Goal: Information Seeking & Learning: Learn about a topic

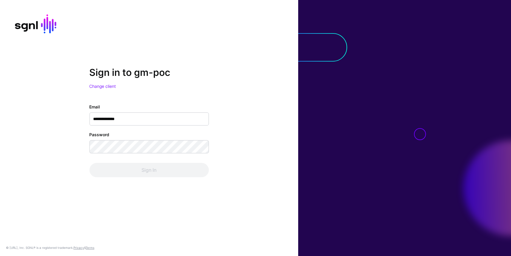
type input "**********"
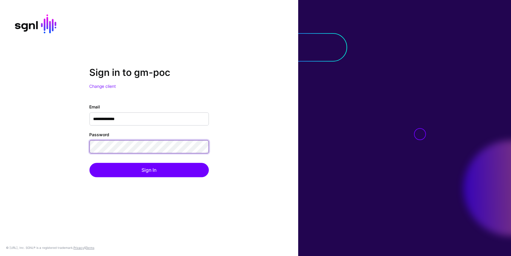
click at [89, 163] on button "Sign In" at bounding box center [148, 170] width 119 height 14
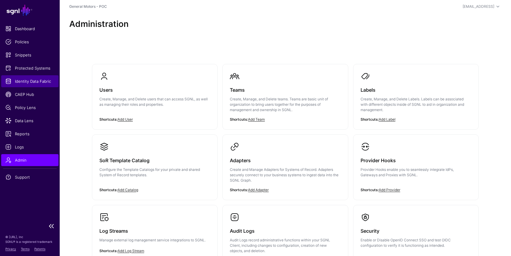
click at [34, 83] on span "Identity Data Fabric" at bounding box center [29, 81] width 49 height 6
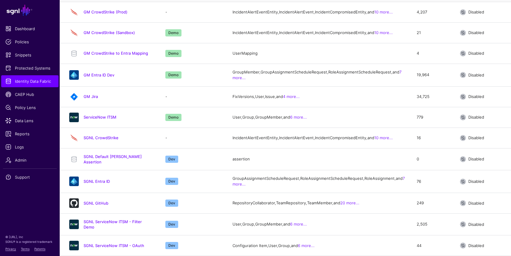
scroll to position [186, 0]
click at [100, 244] on link "SGNL ServiceNow ITSM - OAuth" at bounding box center [114, 245] width 61 height 5
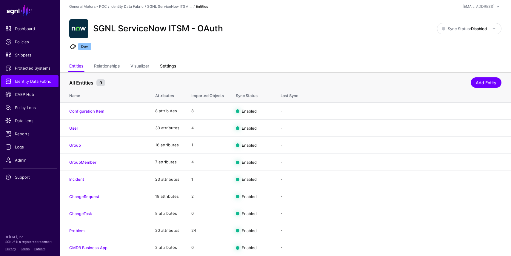
click at [176, 65] on link "Settings" at bounding box center [168, 66] width 16 height 11
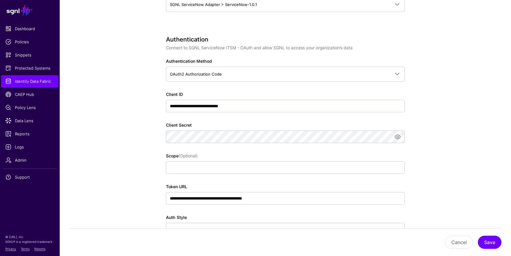
scroll to position [382, 0]
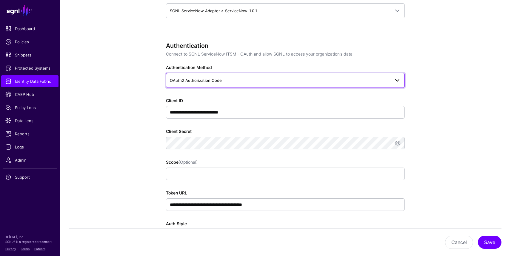
click at [222, 78] on span "OAuth2 Authorization Code" at bounding box center [280, 80] width 220 height 7
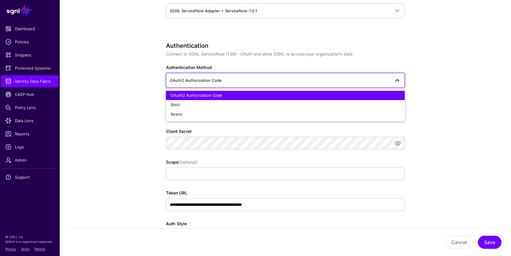
click at [222, 78] on span "OAuth2 Authorization Code" at bounding box center [280, 80] width 220 height 7
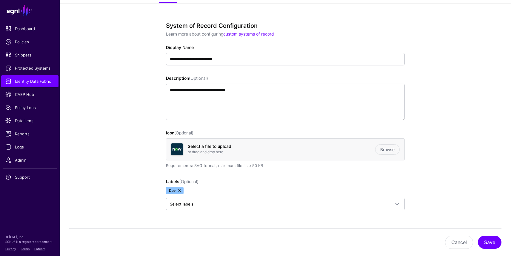
scroll to position [0, 0]
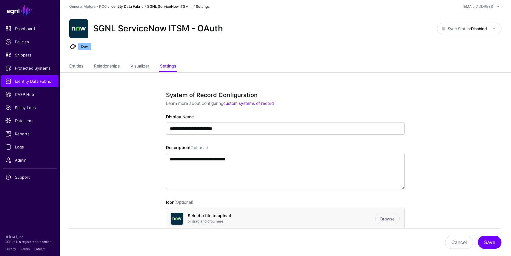
click at [128, 6] on link "Identity Data Fabric" at bounding box center [126, 6] width 33 height 4
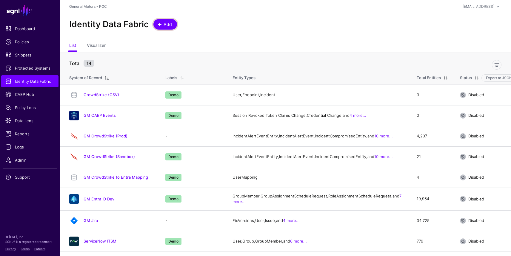
click at [160, 20] on link "Add" at bounding box center [165, 24] width 24 height 10
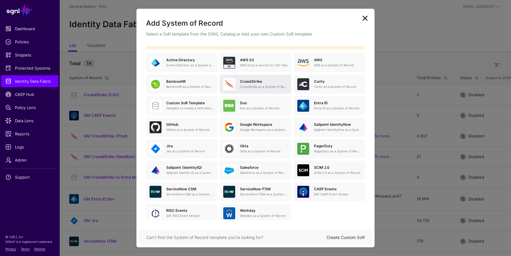
scroll to position [55, 0]
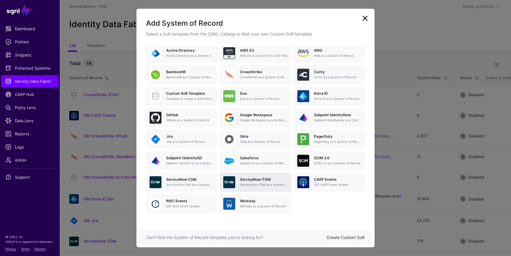
click at [251, 176] on div "ServiceNow ITSM ServiceNow ITSM as a System of Record" at bounding box center [255, 182] width 64 height 12
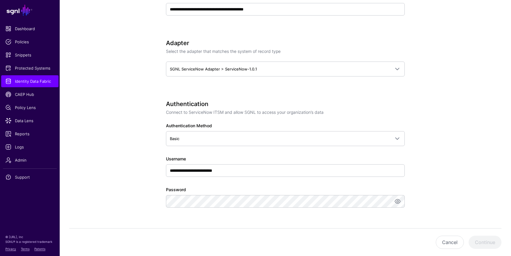
scroll to position [290, 0]
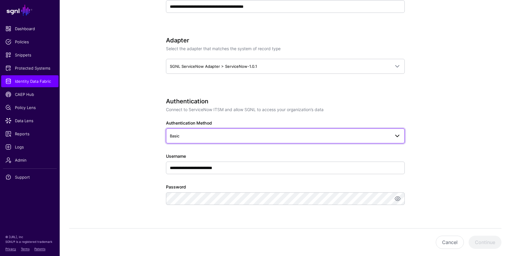
click at [251, 137] on span "Basic" at bounding box center [280, 136] width 220 height 7
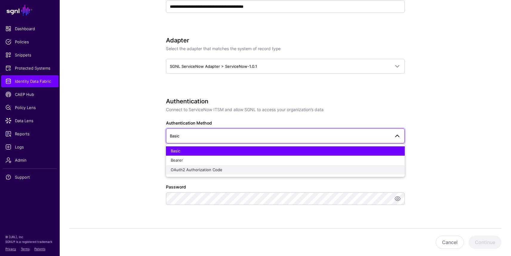
click at [243, 168] on div "OAuth2 Authorization Code" at bounding box center [285, 170] width 229 height 6
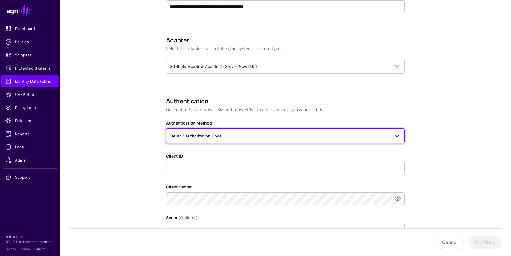
click at [244, 134] on span "OAuth2 Authorization Code" at bounding box center [280, 136] width 220 height 7
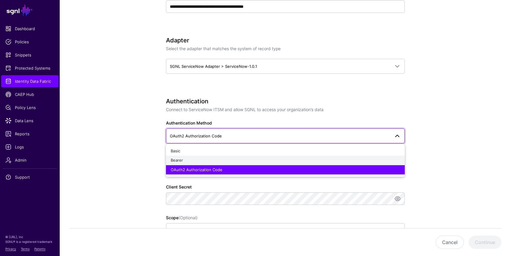
click at [228, 159] on div "Bearer" at bounding box center [285, 160] width 229 height 6
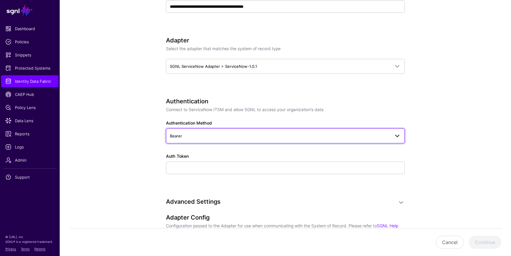
click at [229, 136] on span "Bearer" at bounding box center [280, 136] width 220 height 7
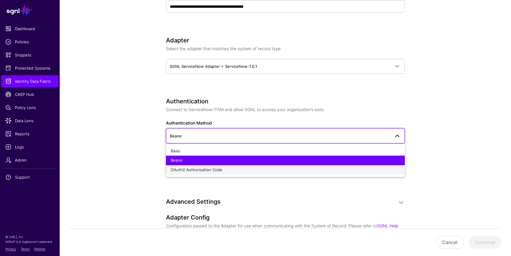
click at [220, 170] on span "OAuth2 Authorization Code" at bounding box center [197, 169] width 52 height 5
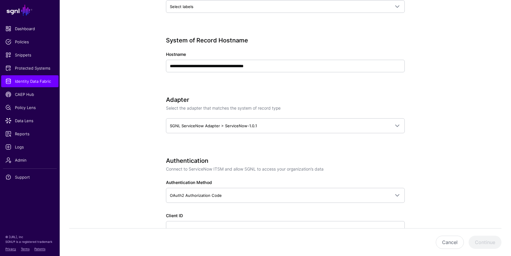
scroll to position [213, 0]
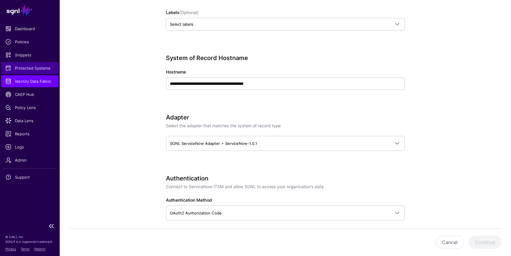
click at [33, 67] on span "Protected Systems" at bounding box center [29, 68] width 49 height 6
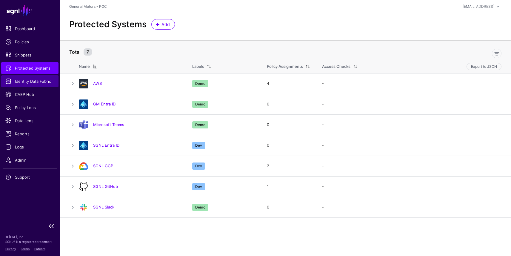
click at [29, 81] on span "Identity Data Fabric" at bounding box center [29, 81] width 49 height 6
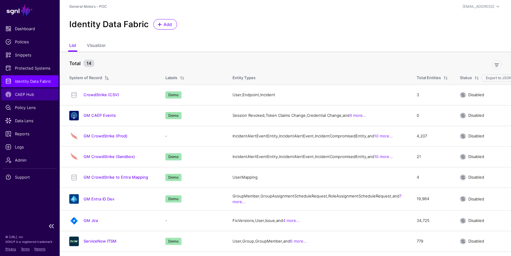
click at [36, 95] on span "CAEP Hub" at bounding box center [29, 94] width 49 height 6
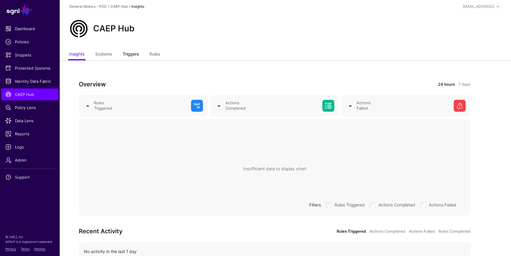
click at [129, 56] on link "Triggers" at bounding box center [131, 54] width 16 height 11
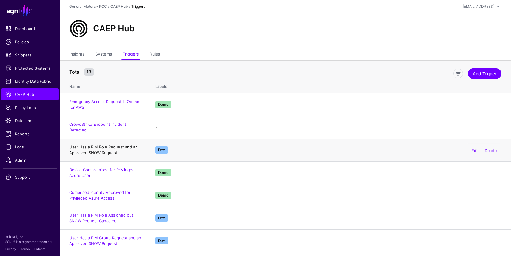
click at [119, 145] on link "User Has a PIM Role Request and an Approved SNOW Request" at bounding box center [103, 150] width 68 height 11
click at [160, 54] on link "Rules" at bounding box center [155, 54] width 10 height 11
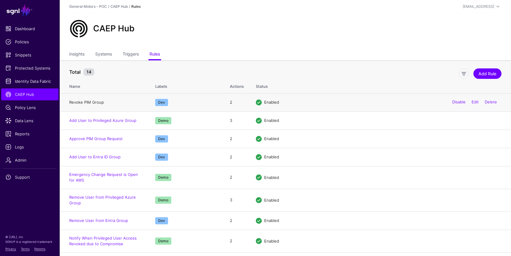
click at [91, 102] on link "Revoke PIM Group" at bounding box center [86, 102] width 35 height 5
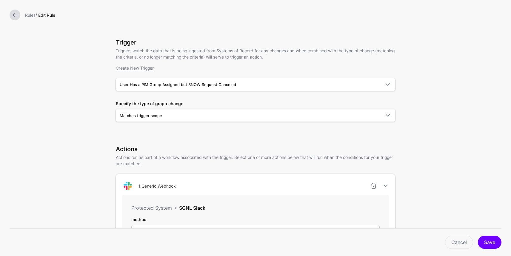
scroll to position [29, 0]
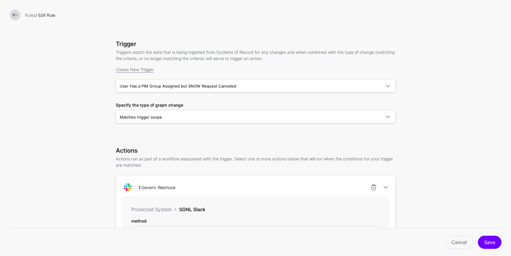
click at [14, 14] on link at bounding box center [15, 15] width 11 height 11
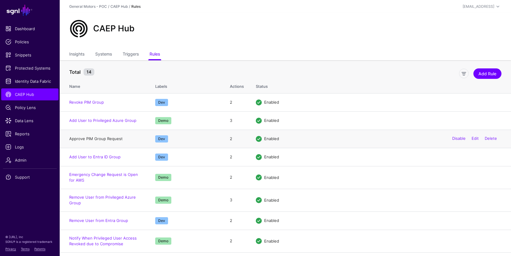
click at [77, 141] on link "Approve PIM Group Request" at bounding box center [95, 138] width 53 height 5
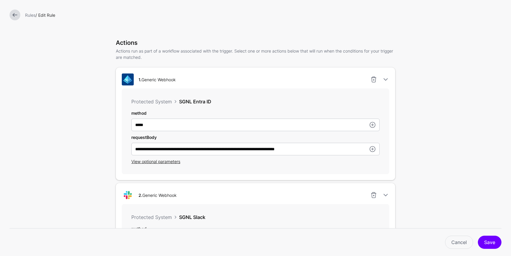
scroll to position [137, 0]
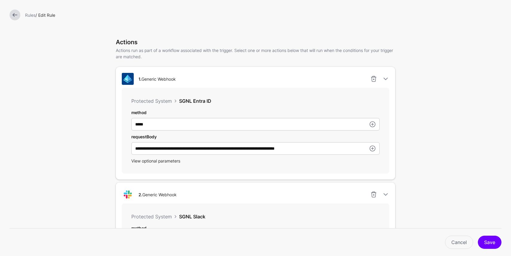
click at [173, 163] on span "View optional parameters" at bounding box center [155, 160] width 49 height 5
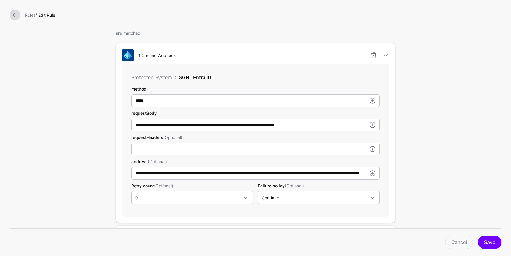
scroll to position [164, 0]
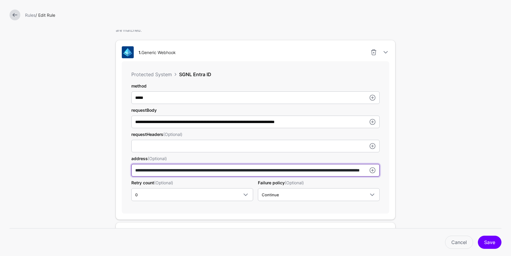
click at [242, 104] on input "**********" at bounding box center [255, 97] width 248 height 13
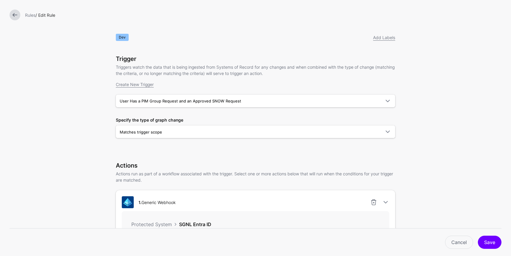
scroll to position [0, 0]
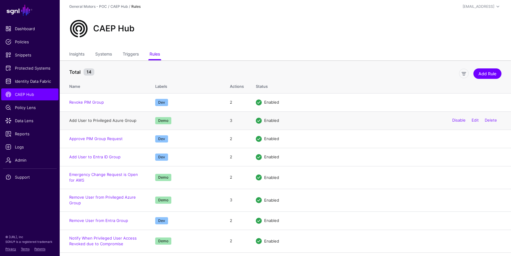
click at [98, 121] on link "Add User to Privileged Azure Group" at bounding box center [102, 120] width 67 height 5
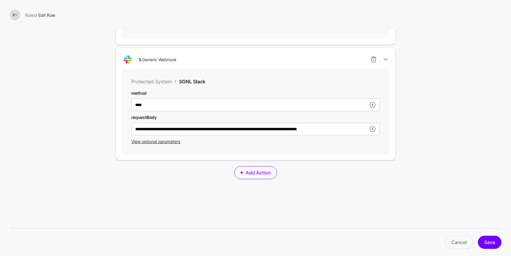
scroll to position [388, 0]
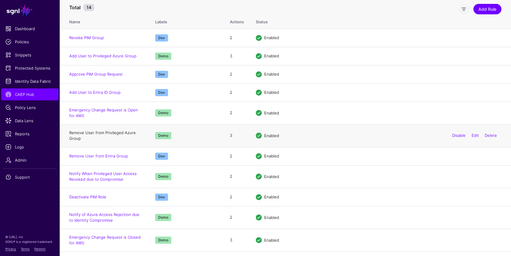
scroll to position [64, 0]
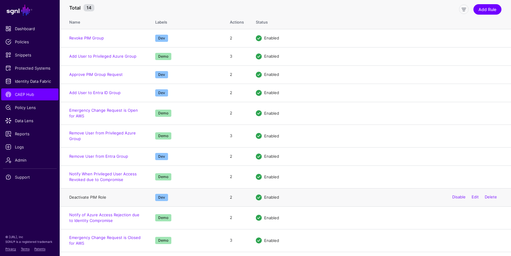
click at [98, 196] on link "Deactivate PIM Role" at bounding box center [87, 197] width 37 height 5
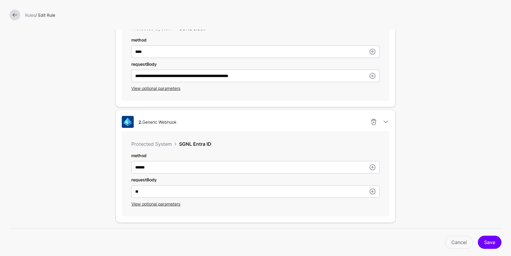
scroll to position [210, 0]
click at [137, 202] on span "View optional parameters" at bounding box center [155, 203] width 49 height 5
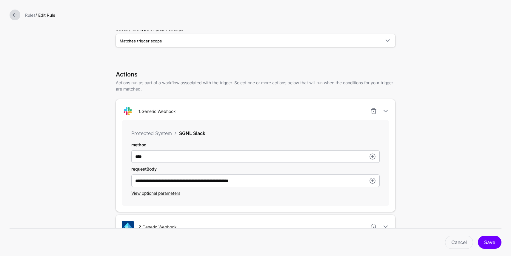
scroll to position [104, 0]
click at [15, 17] on link at bounding box center [15, 15] width 11 height 11
